Goal: Download file/media: Obtain a digital file from the website

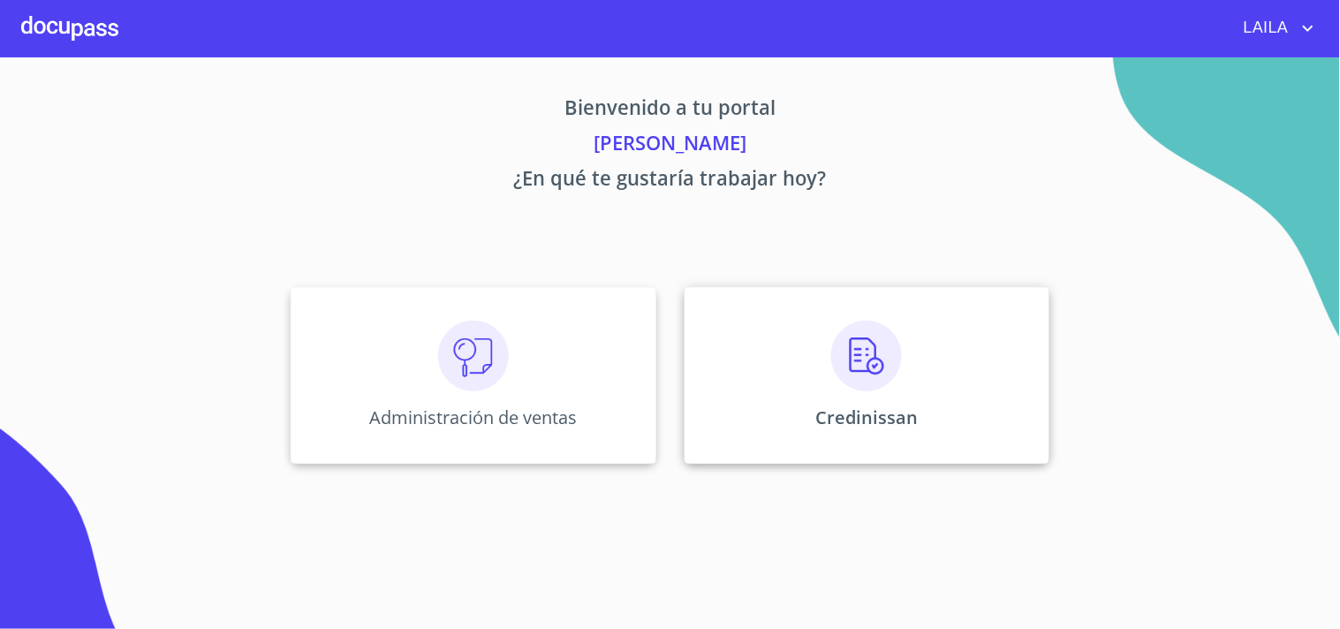
click at [814, 367] on div "Credinissan" at bounding box center [867, 375] width 365 height 177
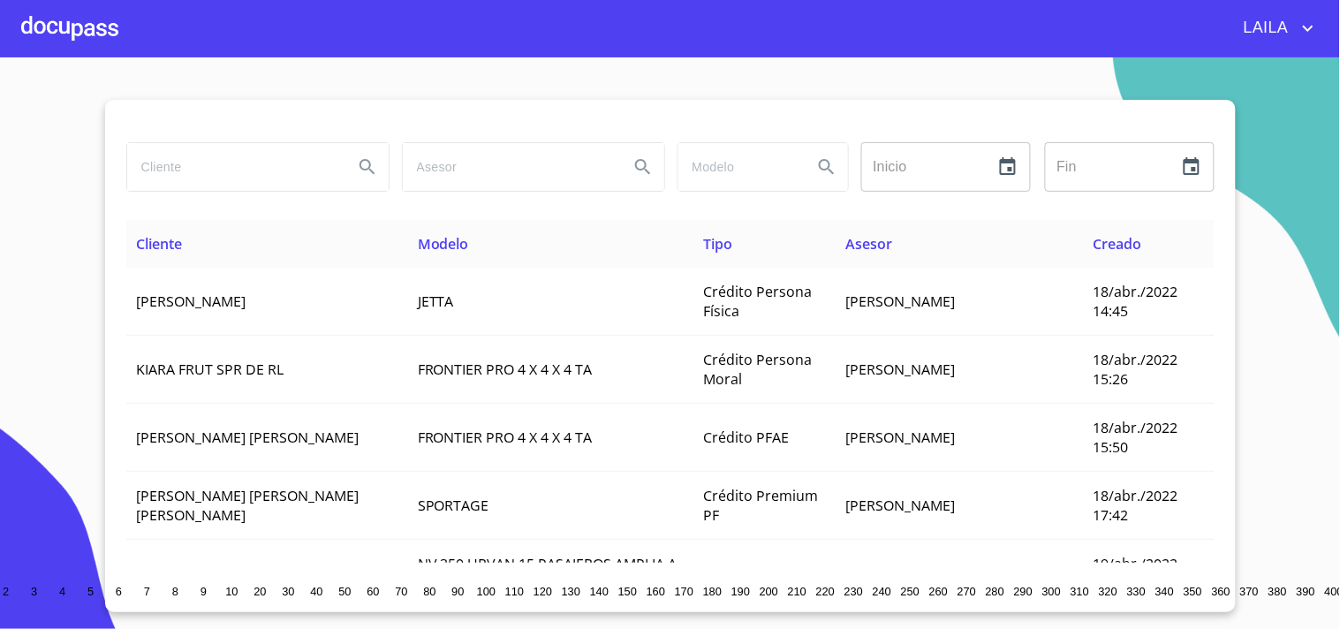
click at [206, 163] on input "search" at bounding box center [233, 167] width 212 height 48
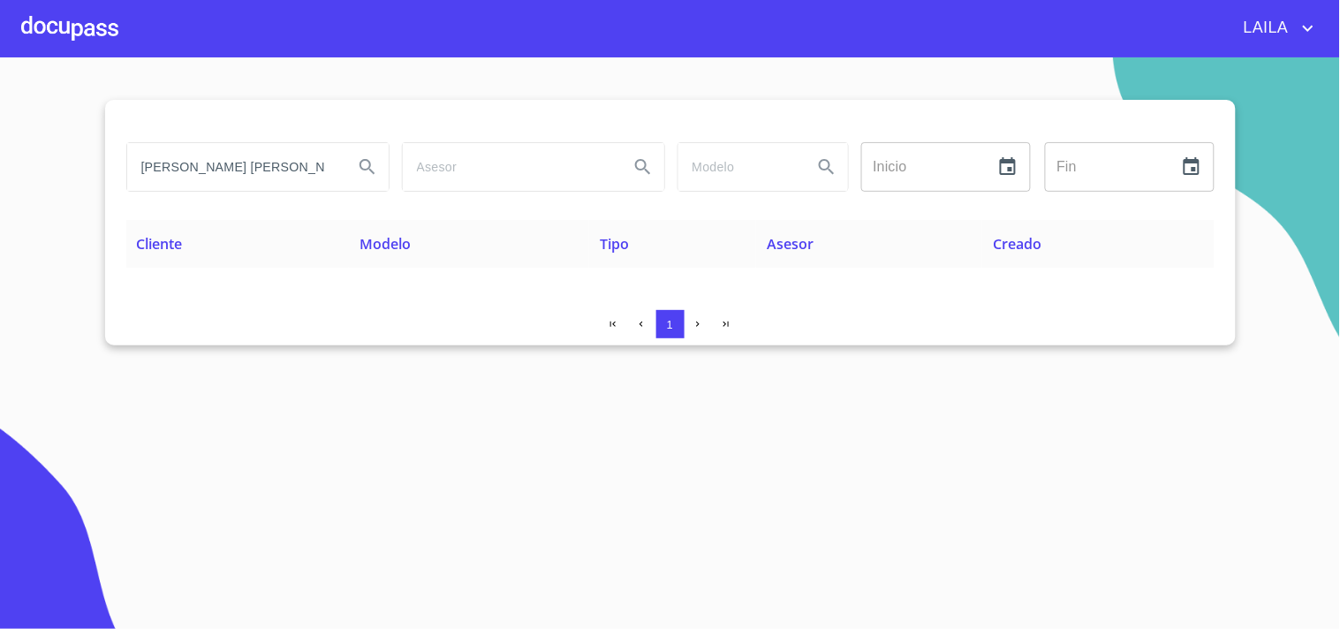
drag, startPoint x: 277, startPoint y: 165, endPoint x: 89, endPoint y: 163, distance: 188.2
click at [89, 163] on section "juan francisco romero Inicio ​ Fin ​ Cliente Modelo Tipo Asesor Creado 1" at bounding box center [670, 343] width 1340 height 572
click at [213, 162] on input "[PERSON_NAME] [PERSON_NAME]" at bounding box center [233, 167] width 212 height 48
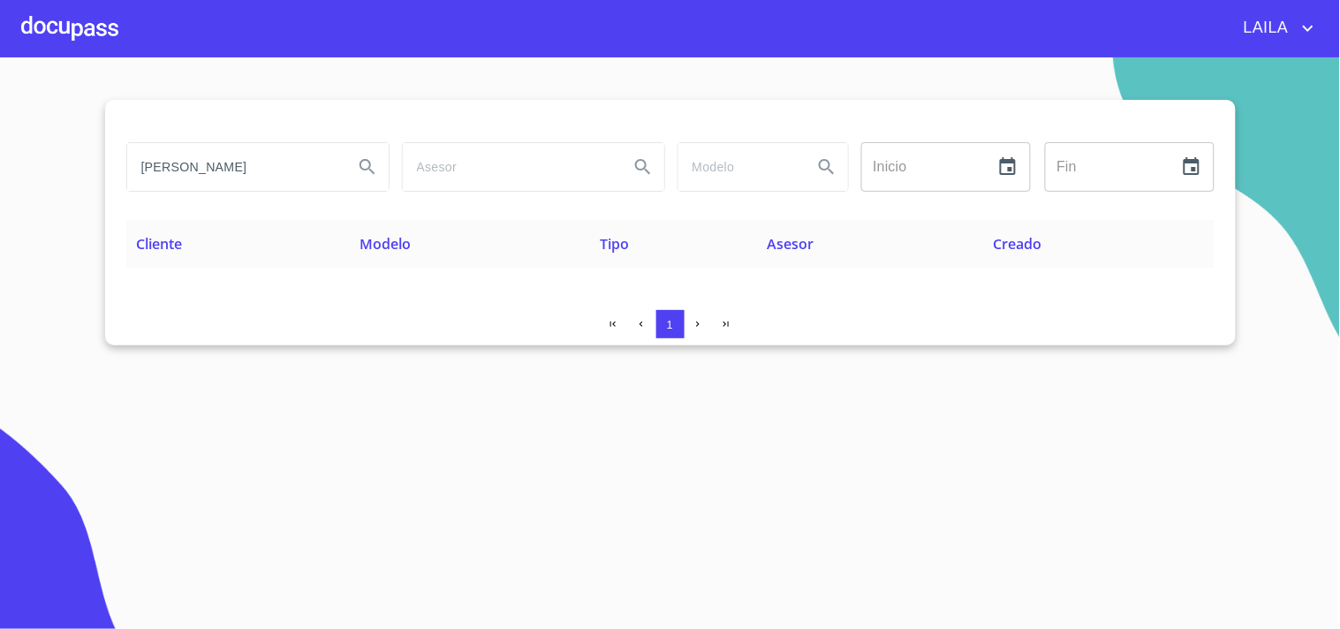
drag, startPoint x: 262, startPoint y: 170, endPoint x: 56, endPoint y: 151, distance: 207.6
click at [56, 151] on section "ROMERO VILLA Inicio ​ Fin ​ Cliente Modelo Tipo Asesor Creado 1" at bounding box center [670, 343] width 1340 height 572
click at [258, 157] on input "VILLA ROMERO" at bounding box center [233, 167] width 212 height 48
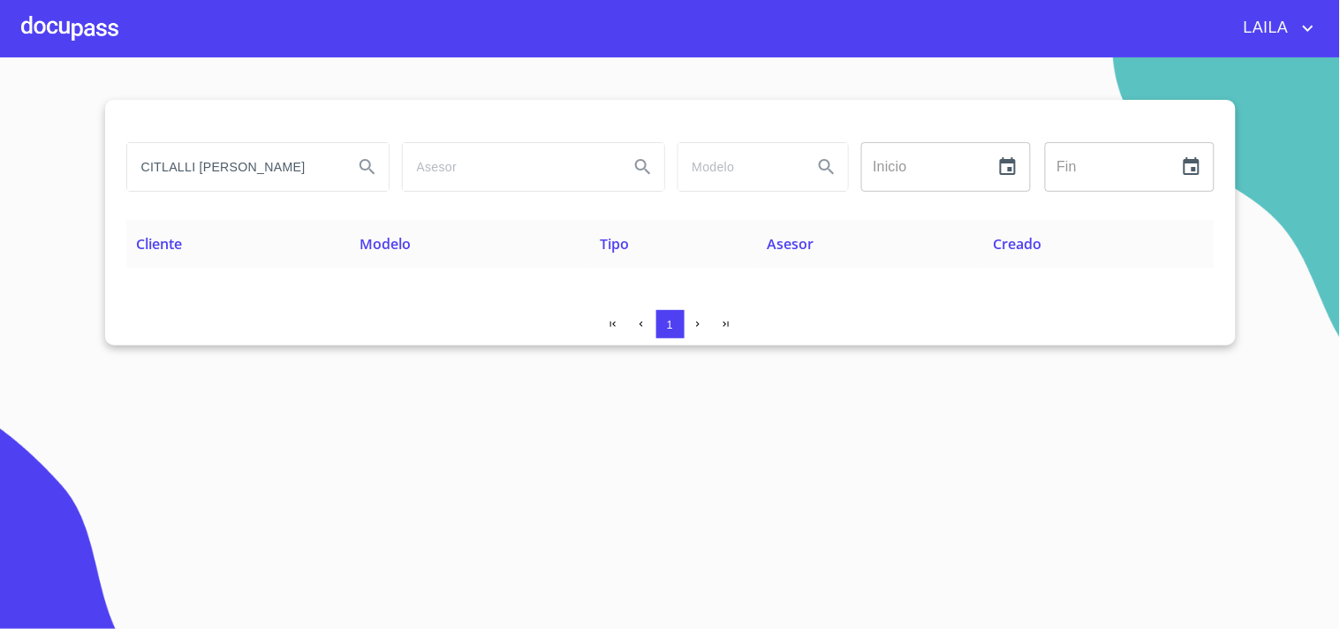
scroll to position [0, 9]
type input "CITLALLI GUADALUPE FLORES"
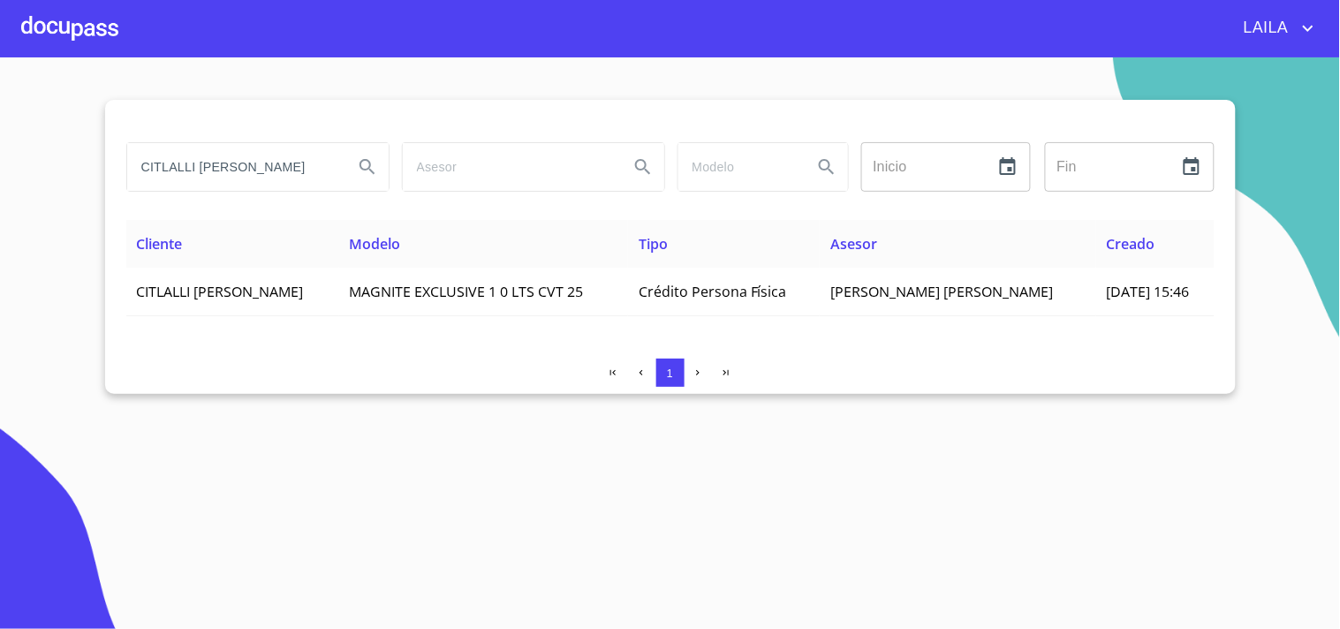
scroll to position [0, 0]
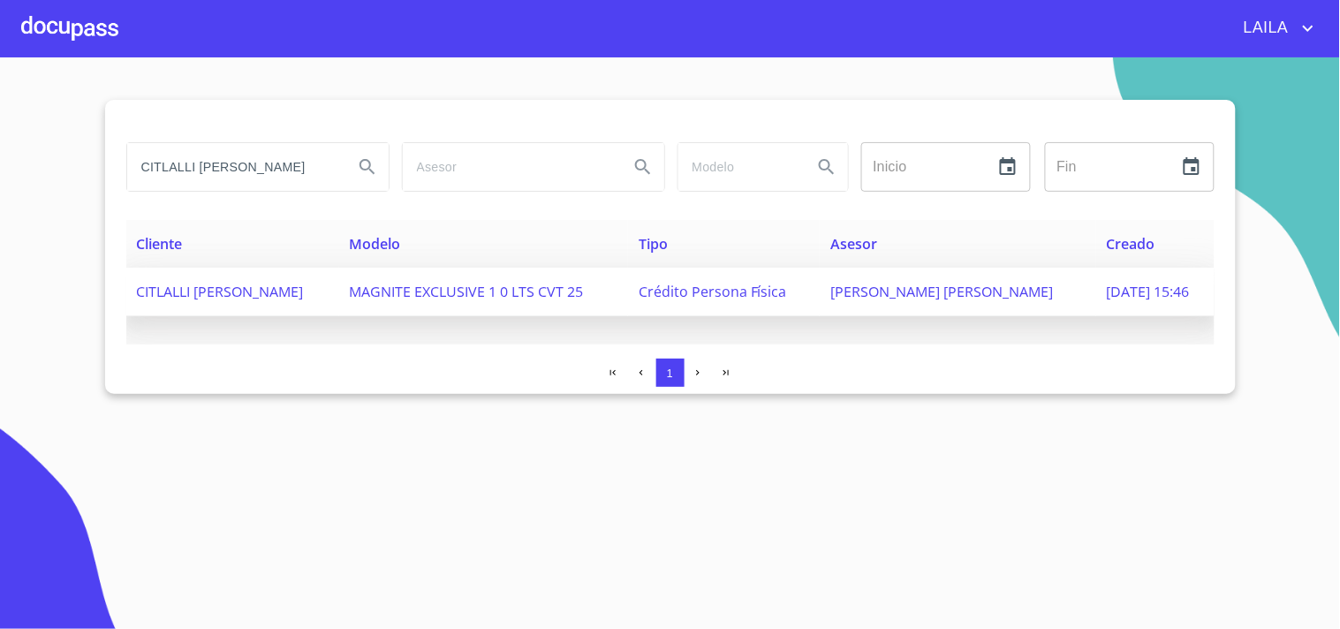
click at [213, 292] on span "CITLALLI GUADALUPE FLORES ALEJANDRE" at bounding box center [220, 291] width 167 height 19
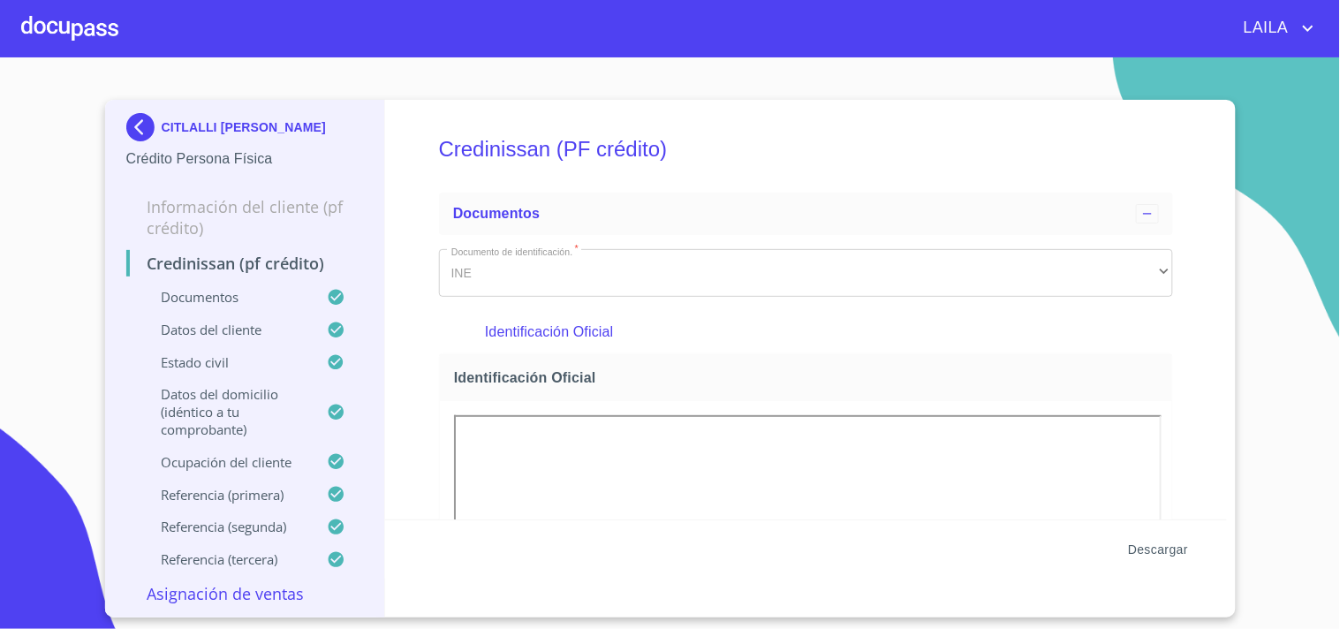
click at [1177, 545] on span "Descargar" at bounding box center [1158, 550] width 60 height 22
click at [145, 128] on img at bounding box center [143, 127] width 35 height 28
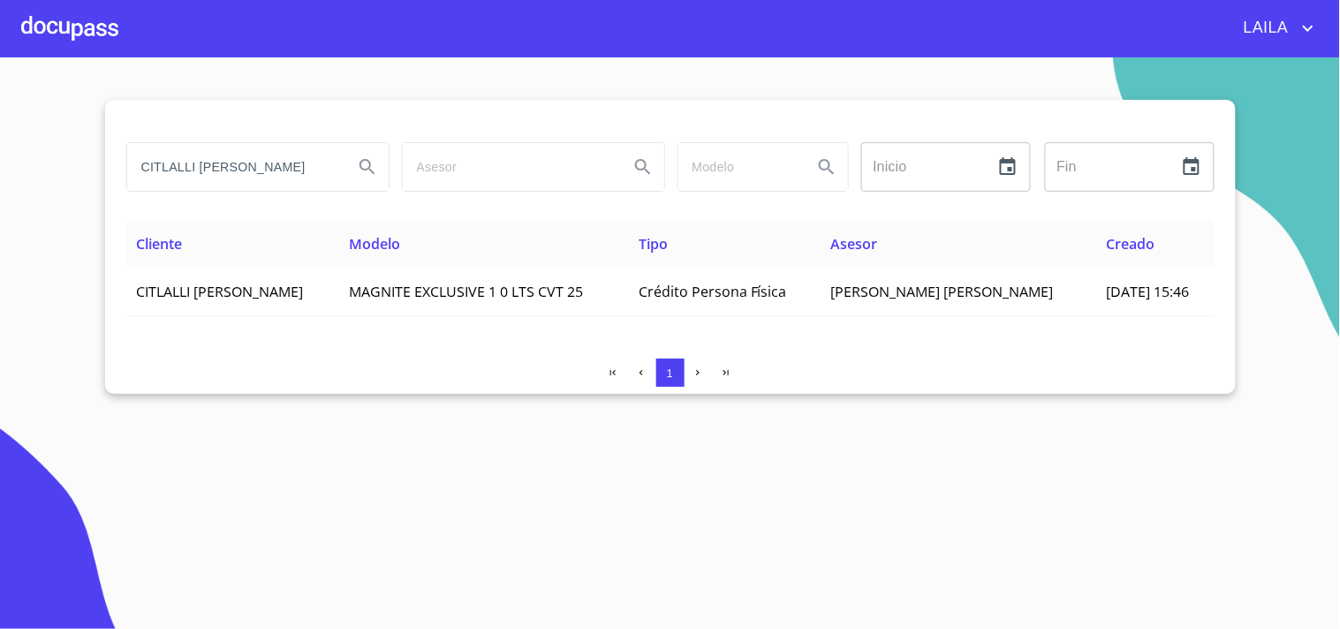
click at [278, 178] on input "CITLALLI GUADALUPE FLORES" at bounding box center [233, 167] width 212 height 48
type input "juan manuel hernandez"
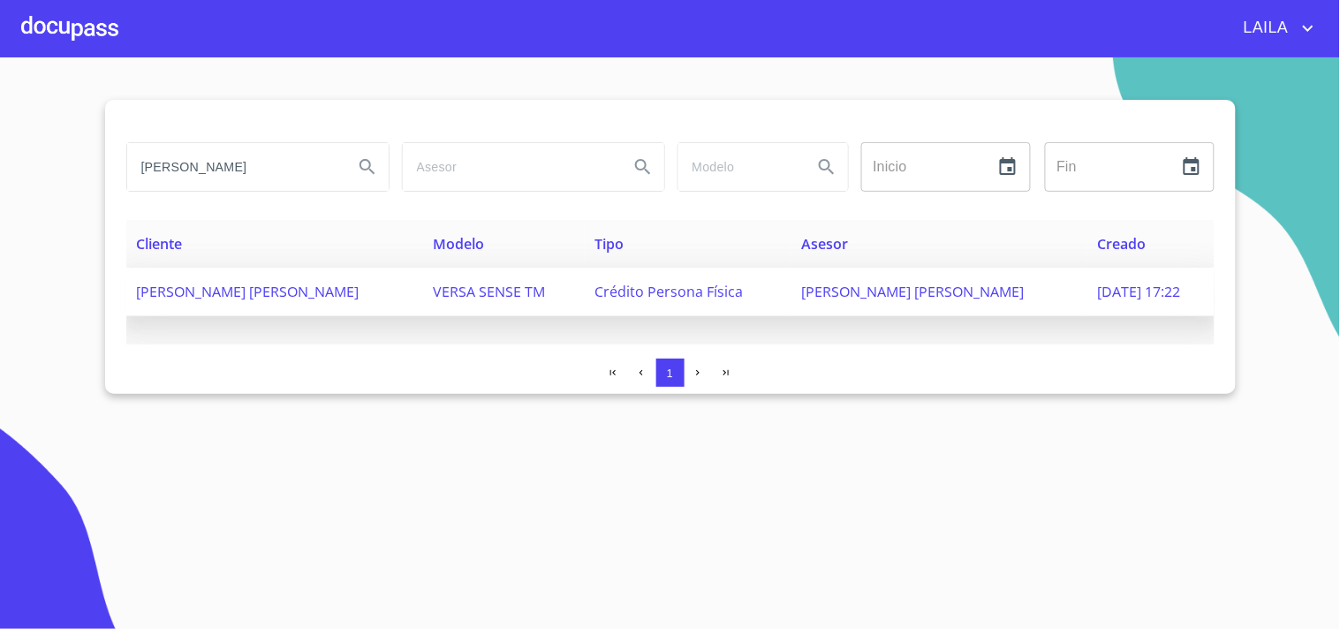
click at [261, 313] on td "JUAN MANUEL HERNANDEZ PLASCENCIA" at bounding box center [274, 292] width 297 height 49
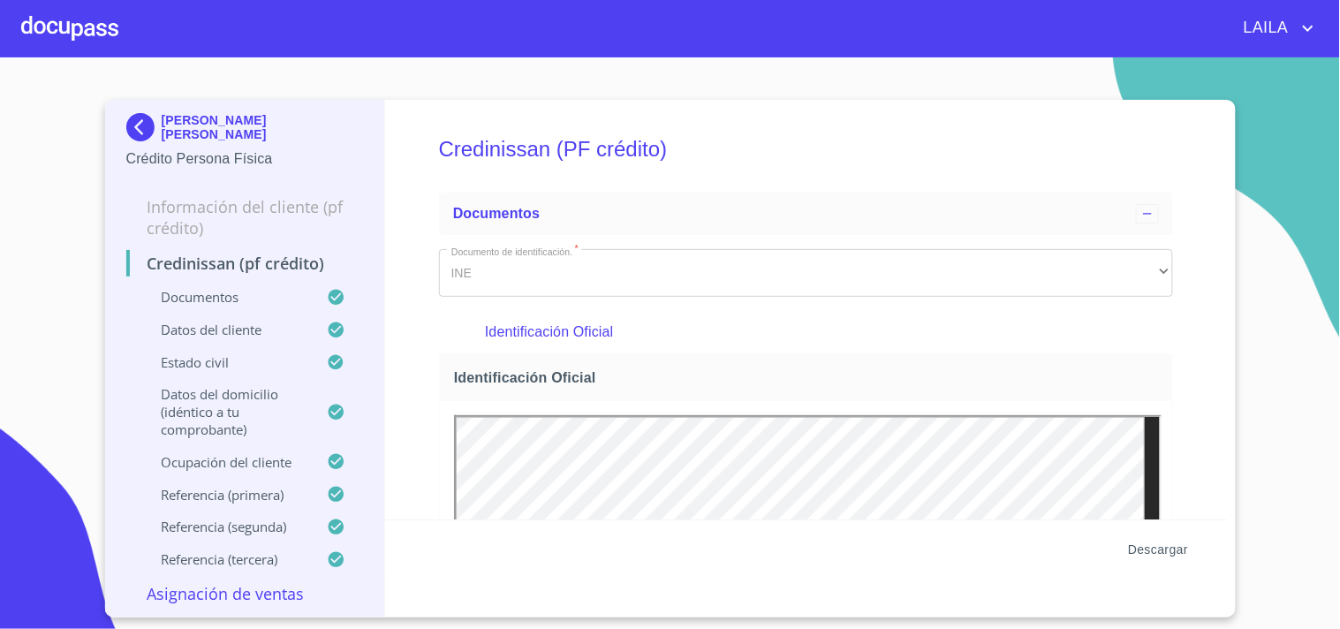
click at [1163, 546] on span "Descargar" at bounding box center [1158, 550] width 60 height 22
click at [138, 125] on img at bounding box center [143, 127] width 35 height 28
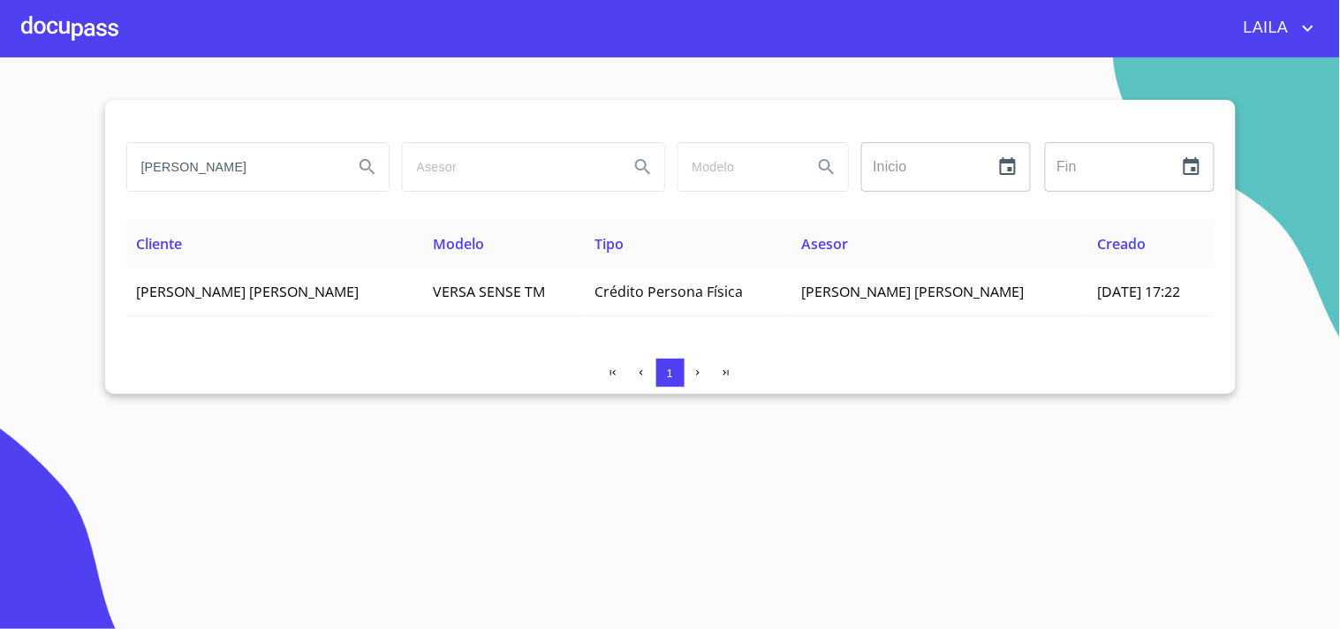
click at [303, 186] on input "juan manuel hernandez" at bounding box center [233, 167] width 212 height 48
type input "j"
type input "JERUSALEM RODRIGUEZ"
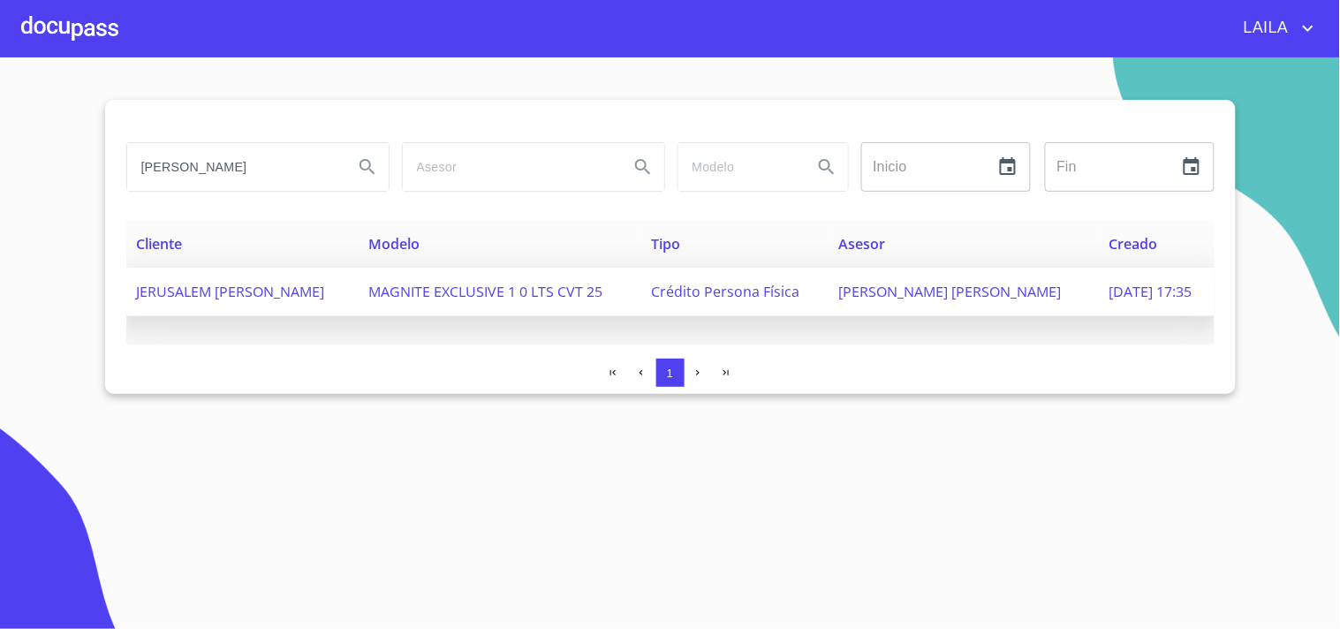
click at [296, 288] on td "JERUSALEM RODRIGUEZ URENDA" at bounding box center [242, 292] width 232 height 49
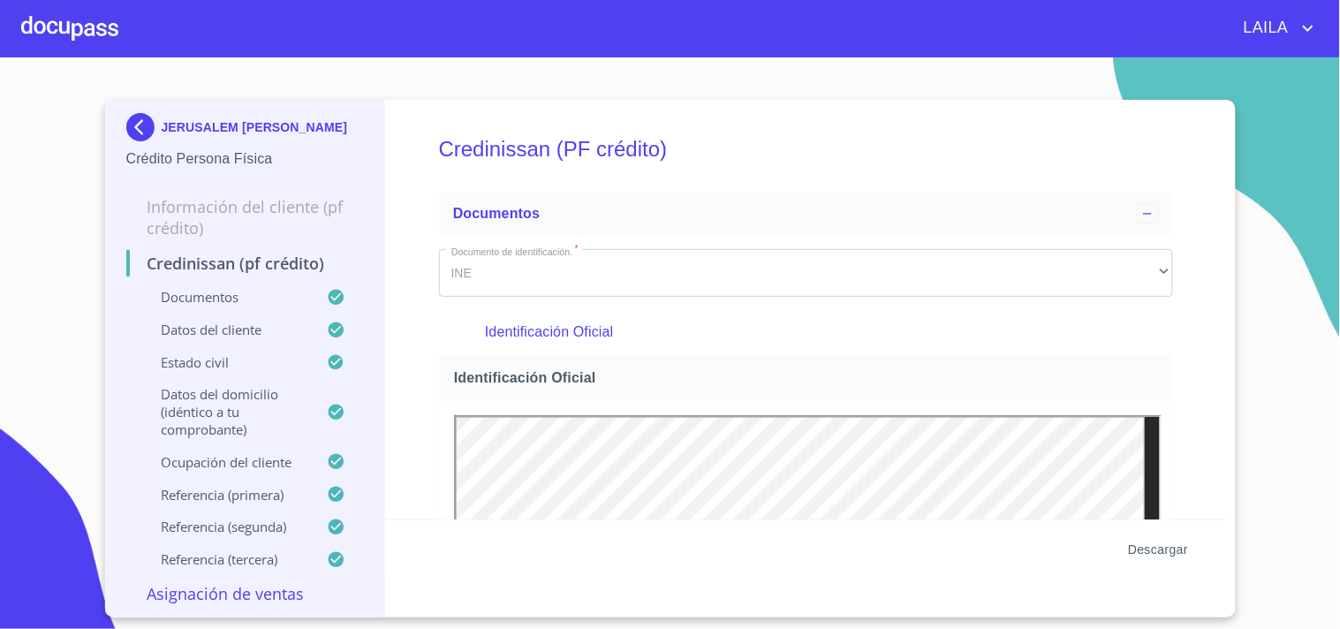
click at [1155, 549] on span "Descargar" at bounding box center [1158, 550] width 60 height 22
click at [135, 129] on img at bounding box center [143, 127] width 35 height 28
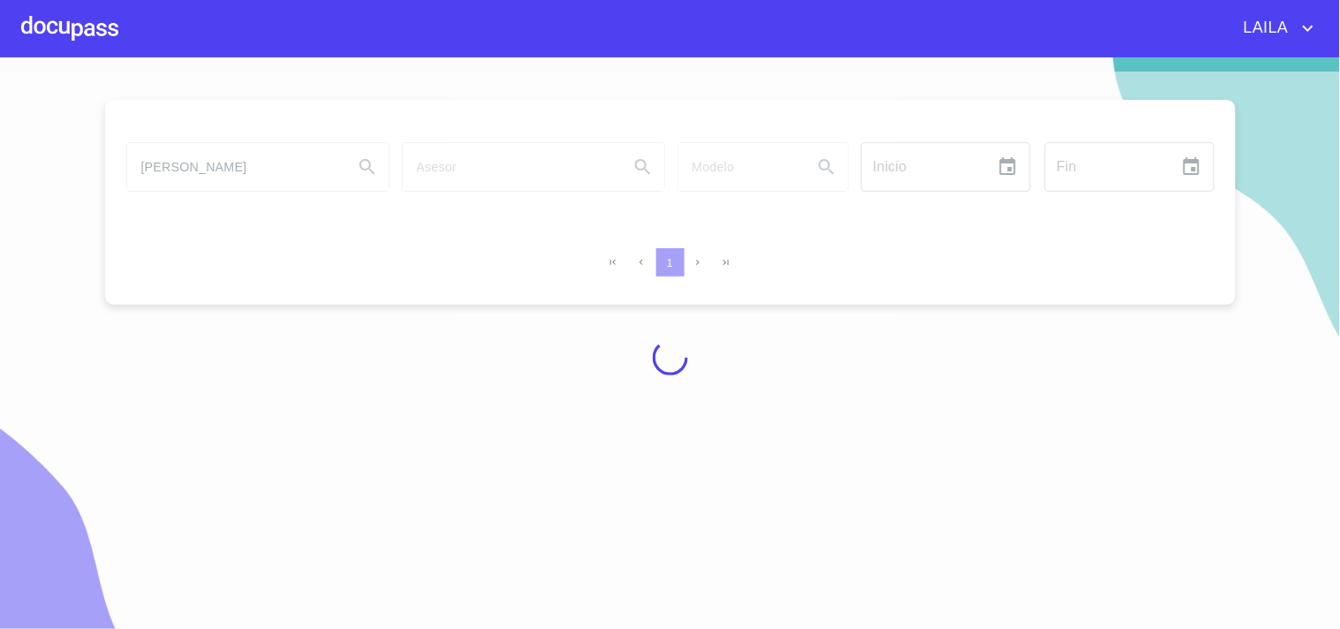
click at [247, 499] on div at bounding box center [670, 358] width 1340 height 572
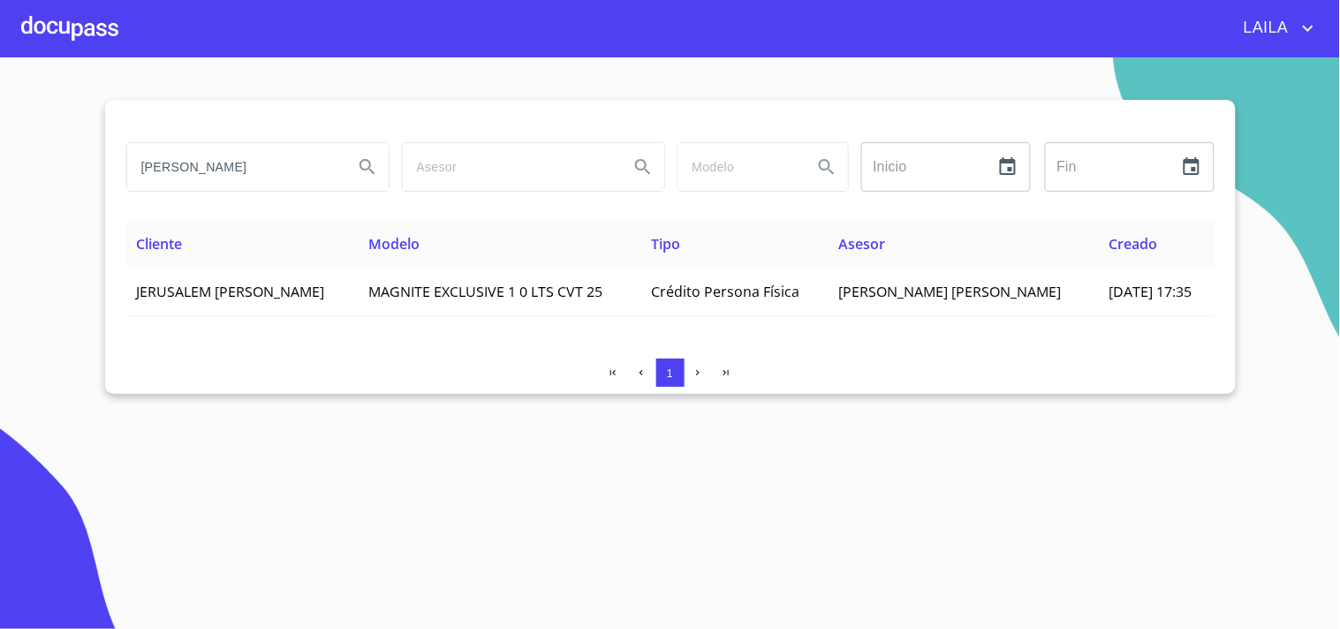
click at [235, 168] on input "JERUSALEM RODRIGUEZ" at bounding box center [233, 167] width 212 height 48
paste input "UAN MANUEL HERNANDEZ PLASCENCIA"
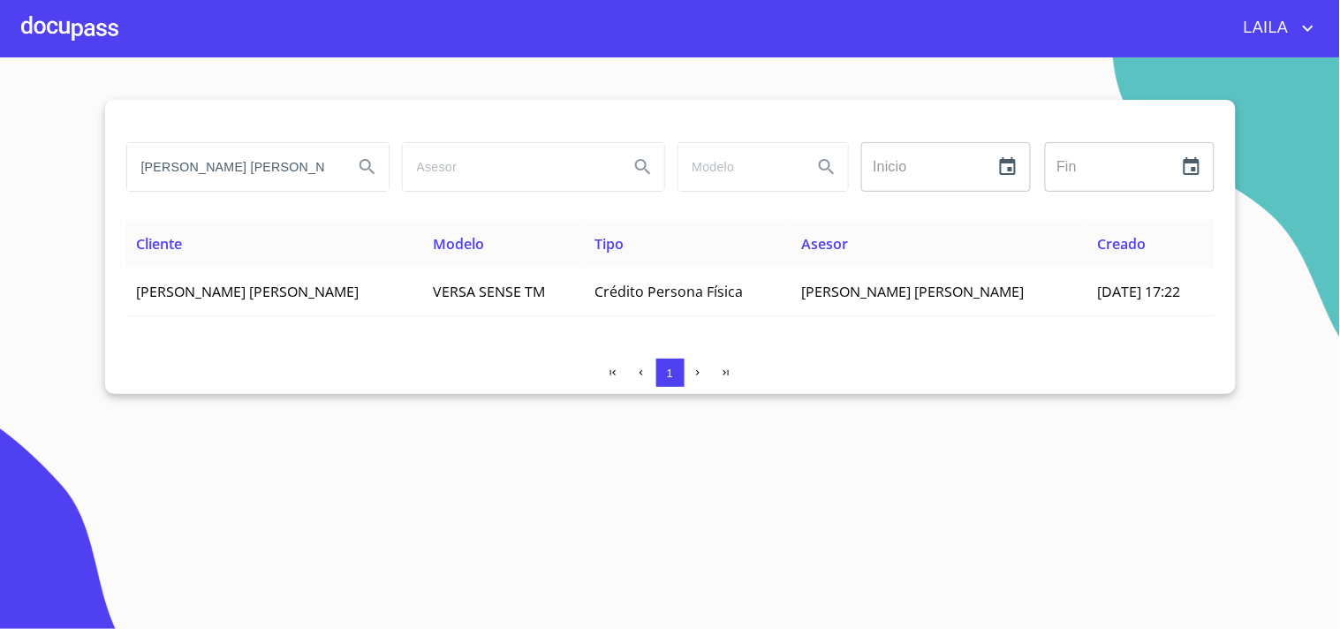
click at [345, 168] on div "JUAN MANUEL HERNANDEZ PLASCENCIA" at bounding box center [257, 167] width 261 height 48
click at [330, 168] on input "JUAN MANUEL HERNANDEZ PLASCENCIA" at bounding box center [233, 167] width 212 height 48
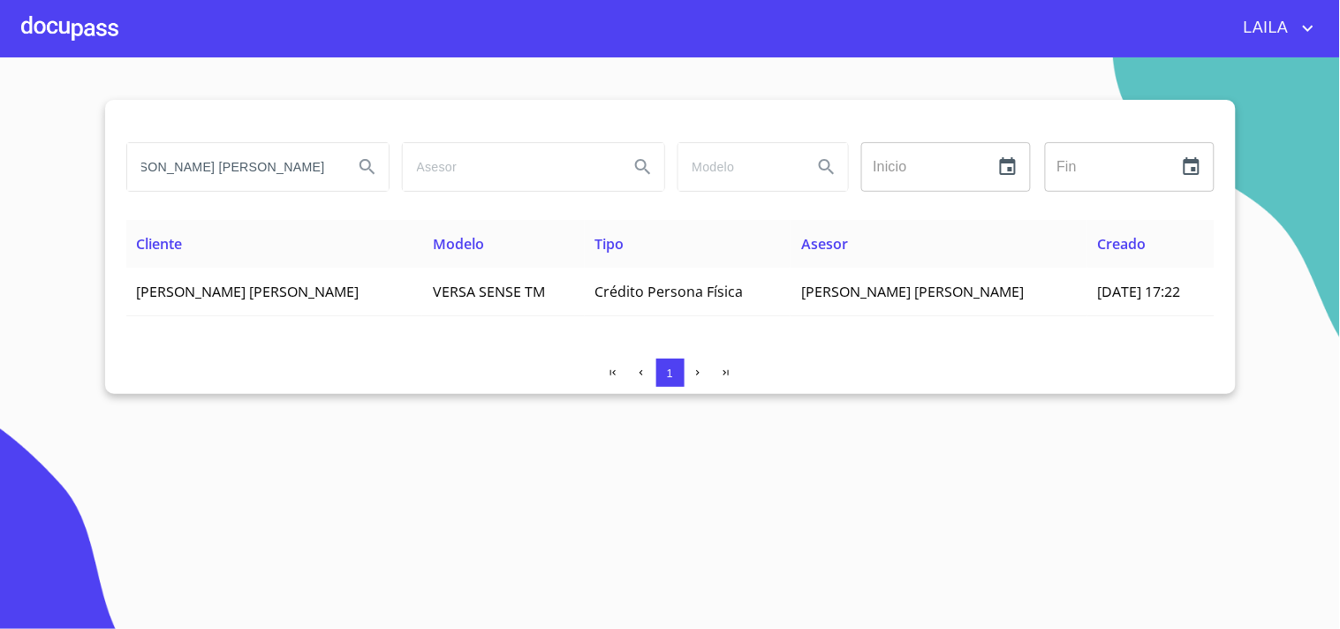
click at [330, 168] on input "JUAN MANUEL HERNANDEZ PLASCENCIA" at bounding box center [233, 167] width 212 height 48
type input "[PERSON_NAME]"
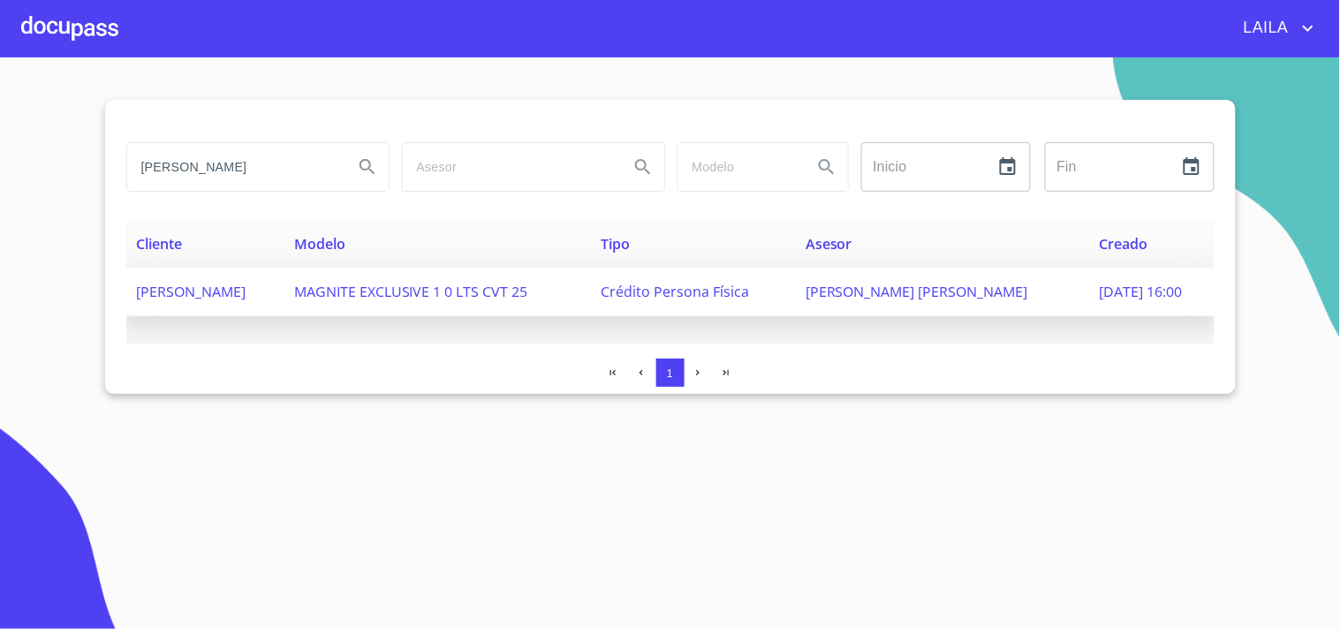
click at [244, 294] on span "[PERSON_NAME]" at bounding box center [192, 291] width 110 height 19
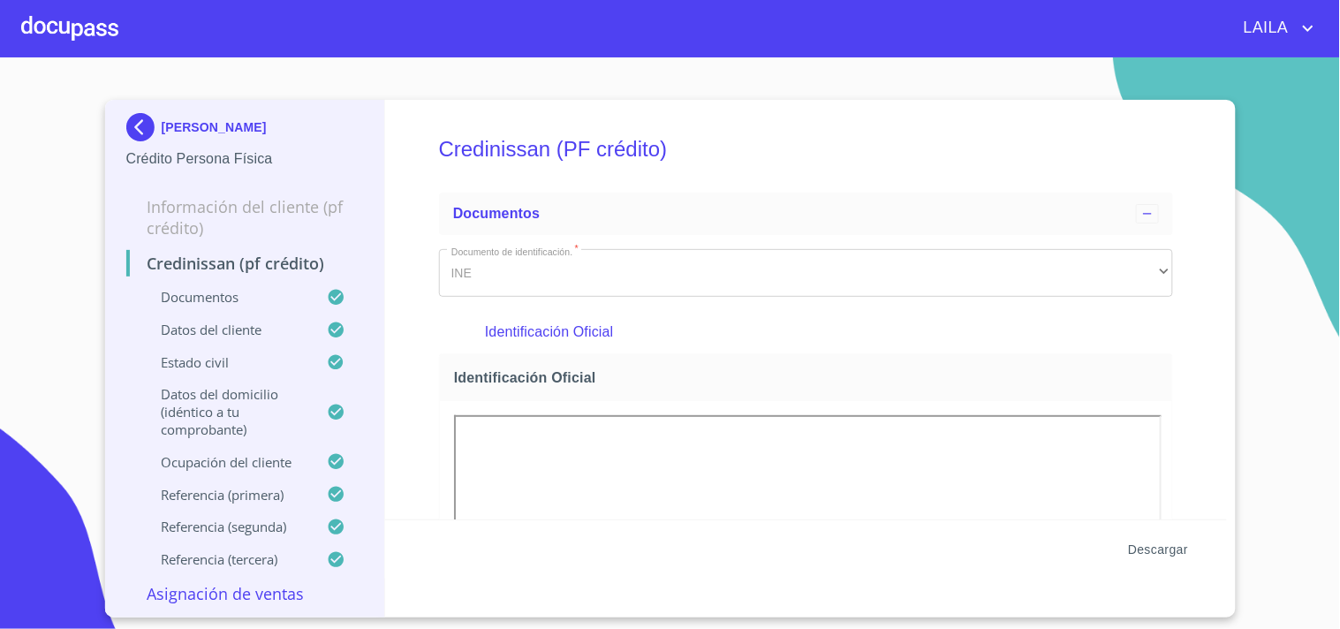
click at [1150, 545] on span "Descargar" at bounding box center [1158, 550] width 60 height 22
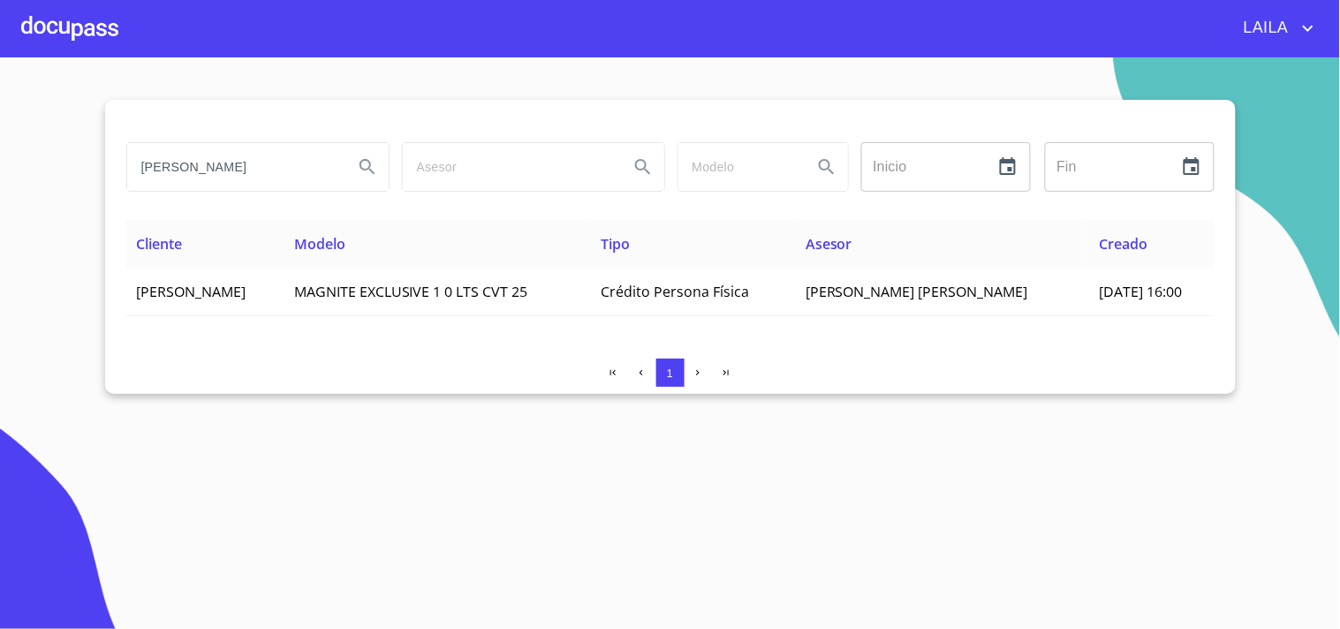
click at [243, 178] on input "[PERSON_NAME]" at bounding box center [233, 167] width 212 height 48
click at [237, 172] on input "[PERSON_NAME]" at bounding box center [233, 167] width 212 height 48
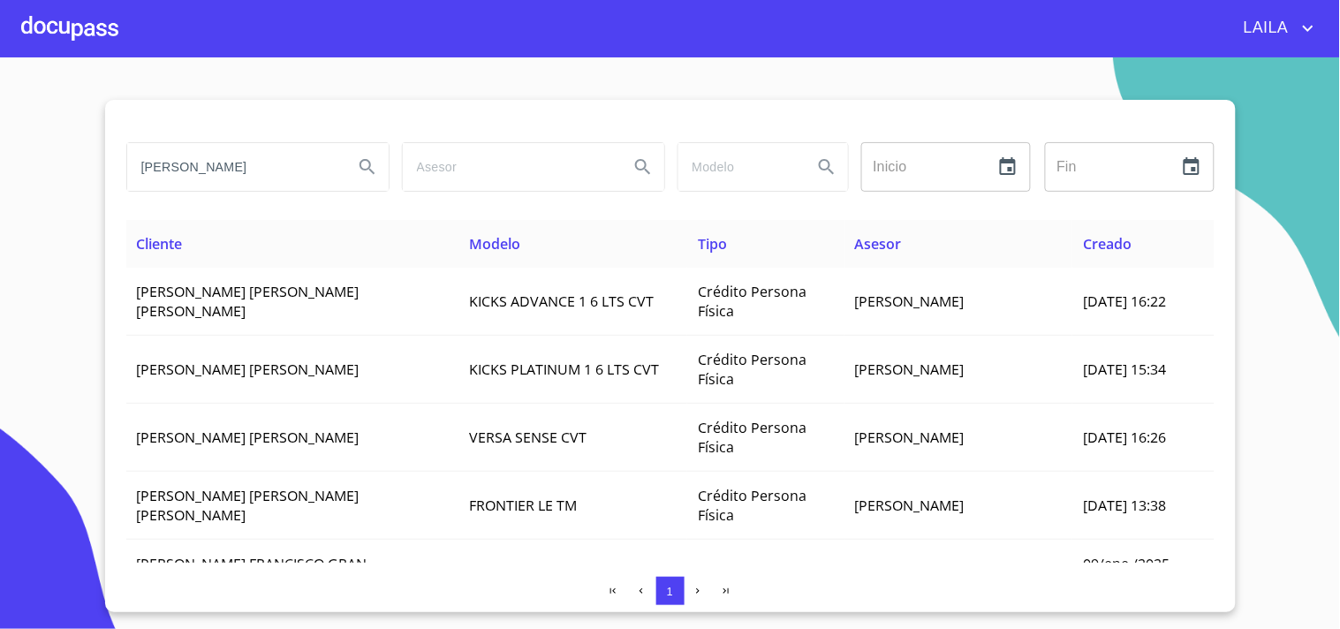
click at [285, 178] on input "[PERSON_NAME]" at bounding box center [233, 167] width 212 height 48
click at [265, 163] on input "[PERSON_NAME]" at bounding box center [233, 167] width 212 height 48
type input "[PERSON_NAME] [PERSON_NAME]"
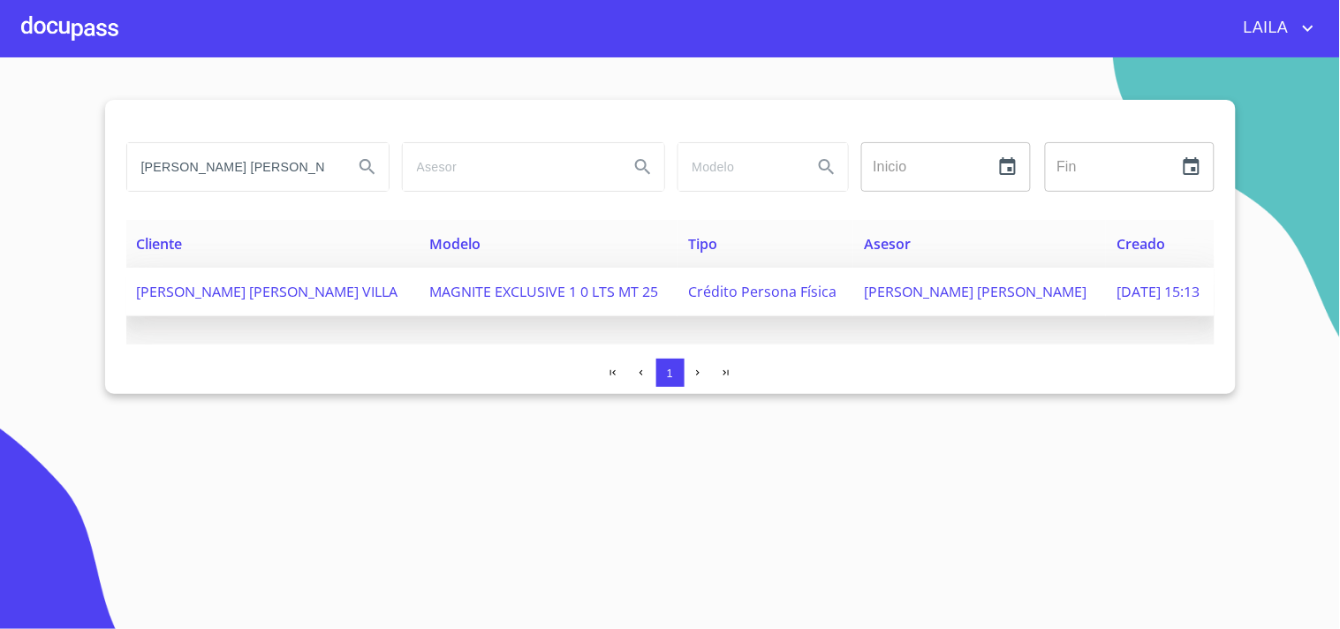
click at [218, 282] on span "[PERSON_NAME] [PERSON_NAME] VILLA" at bounding box center [267, 291] width 261 height 19
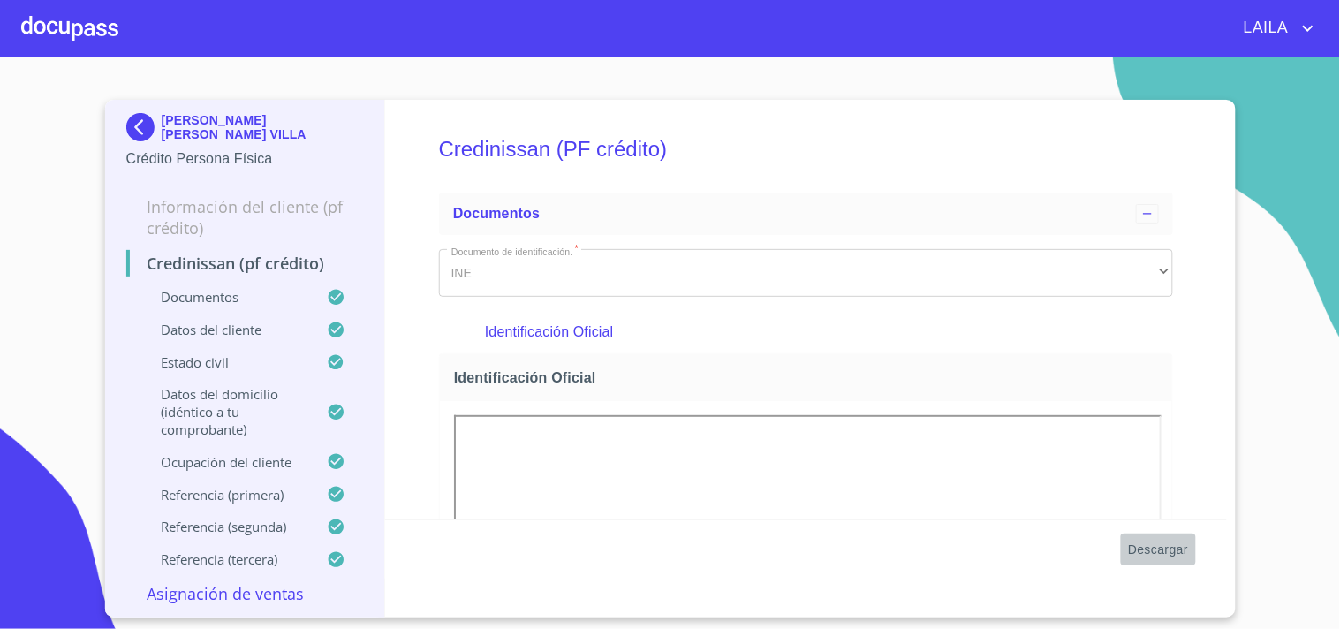
click at [1171, 548] on span "Descargar" at bounding box center [1158, 550] width 60 height 22
click at [144, 125] on img at bounding box center [143, 127] width 35 height 28
